Goal: Transaction & Acquisition: Purchase product/service

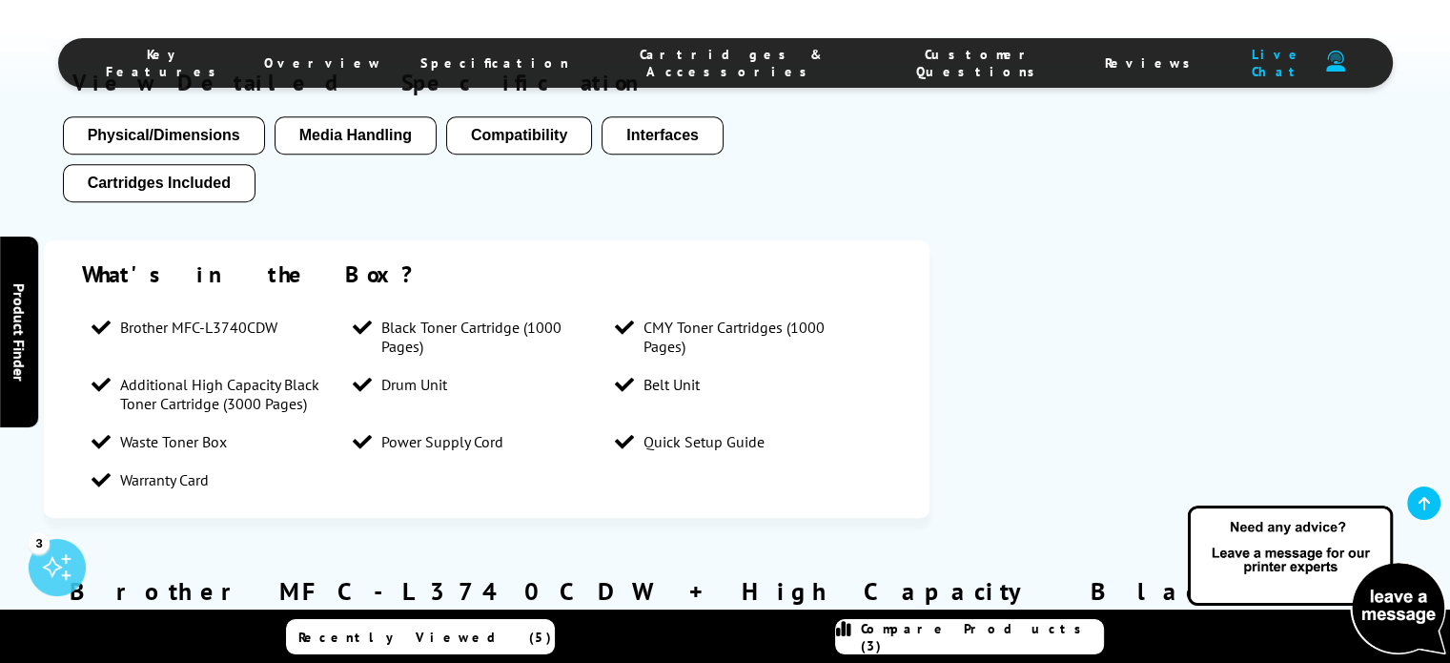
scroll to position [1684, 0]
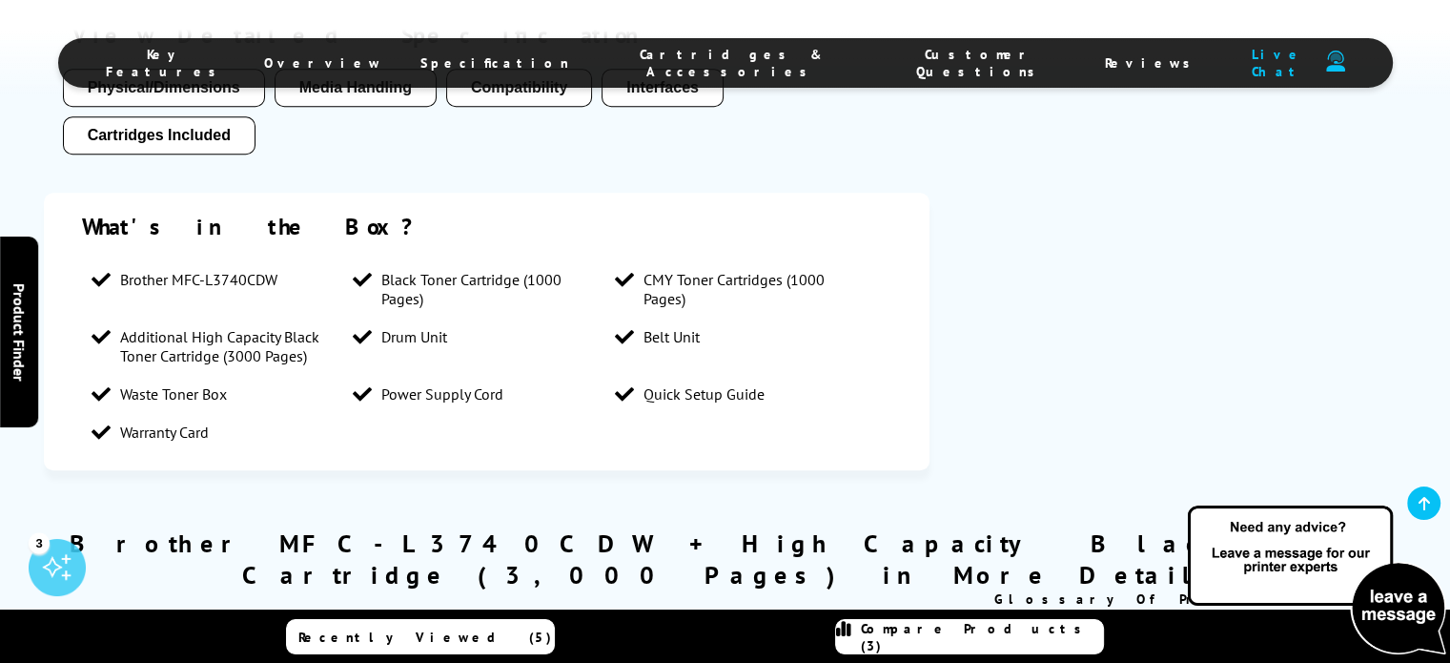
click at [805, 288] on span "CMY Toner Cartridges (1000 Pages)" at bounding box center [751, 289] width 215 height 38
click at [466, 290] on span "Black Toner Cartridge (1000 Pages)" at bounding box center [488, 289] width 215 height 38
click at [695, 277] on span "CMY Toner Cartridges (1000 Pages)" at bounding box center [751, 289] width 215 height 38
click at [694, 346] on span "Belt Unit" at bounding box center [672, 336] width 56 height 19
click at [452, 350] on li "Drum Unit" at bounding box center [474, 337] width 262 height 38
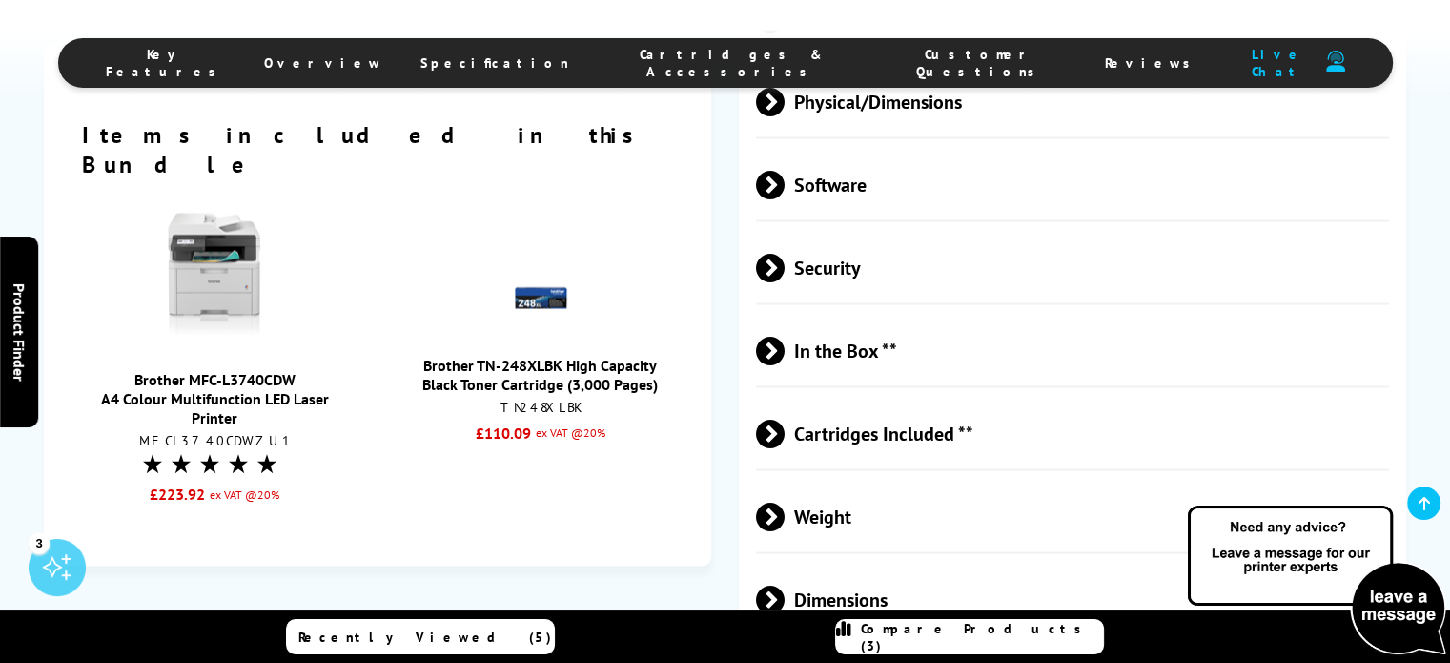
scroll to position [3640, 0]
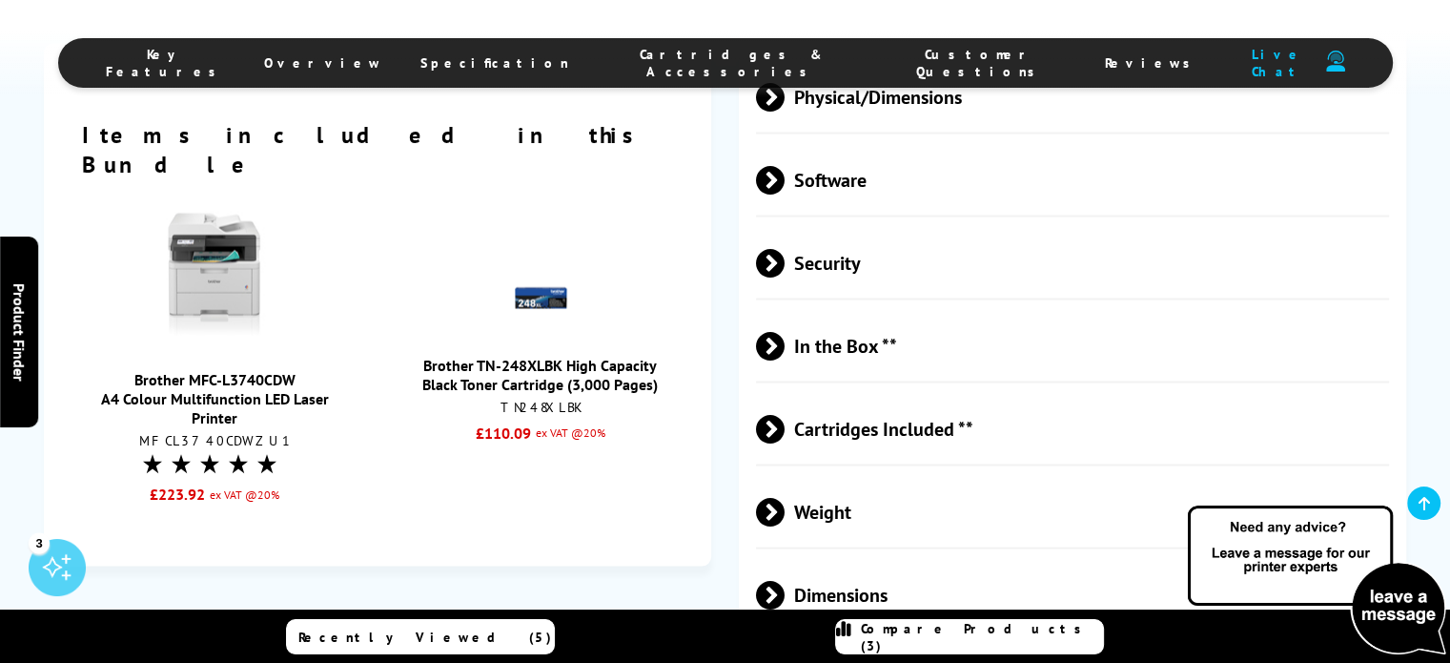
click at [862, 341] on span "In the Box **" at bounding box center [1072, 346] width 633 height 72
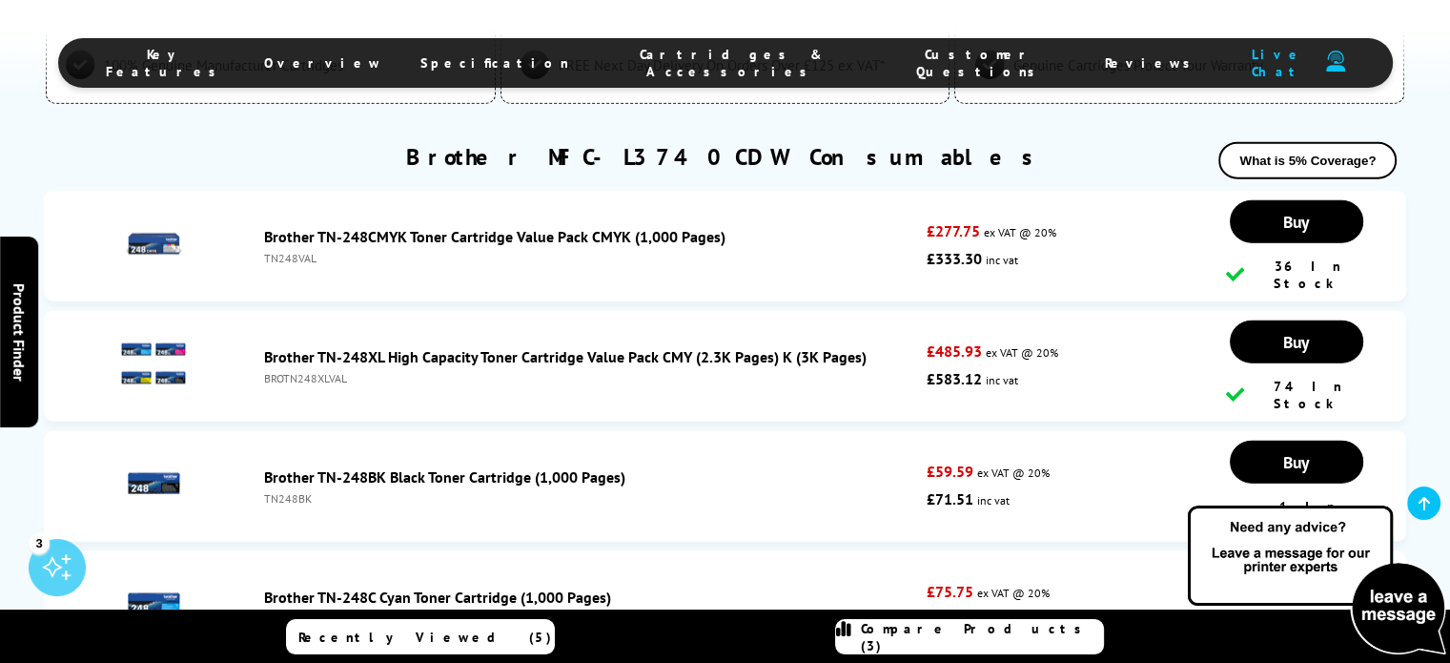
scroll to position [4547, 0]
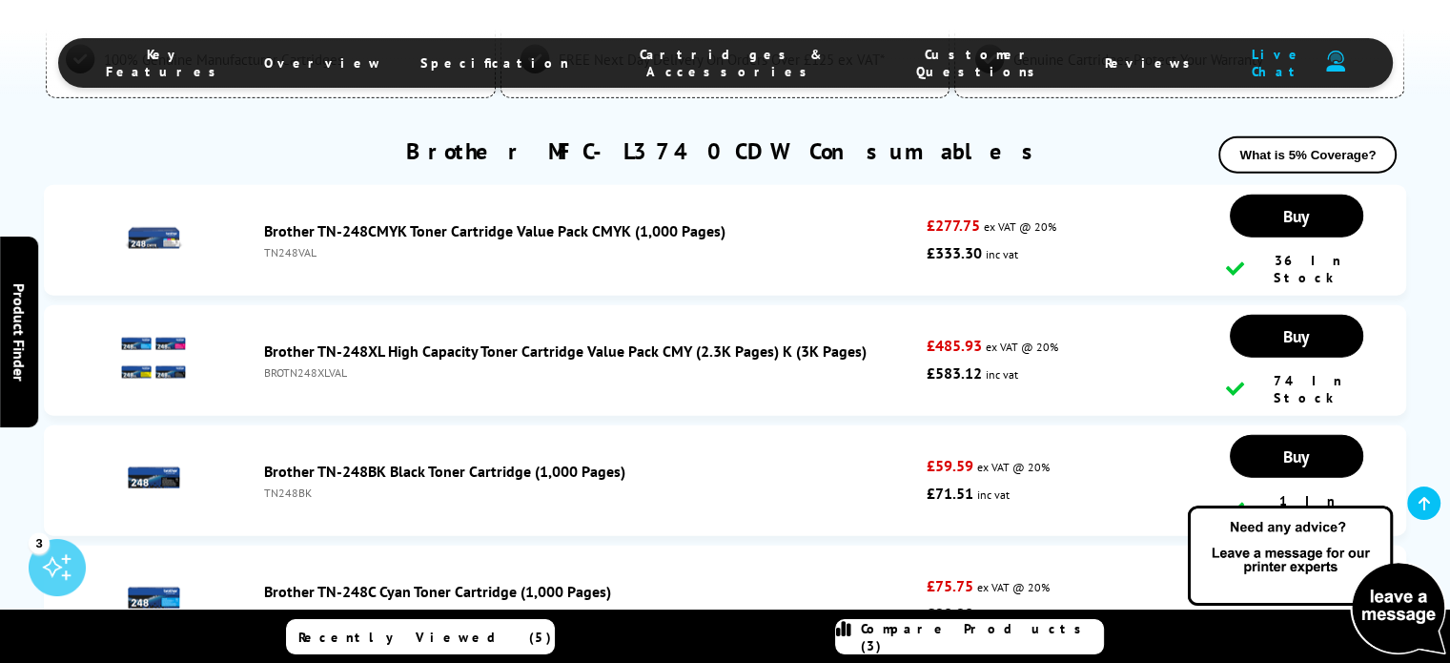
click at [665, 221] on link "Brother TN-248CMYK Toner Cartridge Value Pack CMYK (1,000 Pages)" at bounding box center [494, 230] width 461 height 19
